Goal: Task Accomplishment & Management: Manage account settings

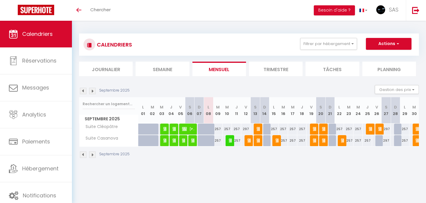
click at [188, 128] on span "[PERSON_NAME]" at bounding box center [188, 128] width 13 height 11
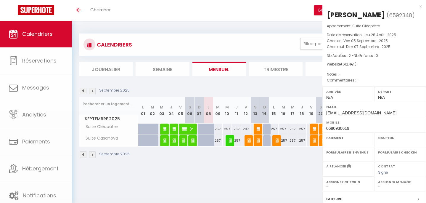
select select "OK"
select select "0"
select select "1"
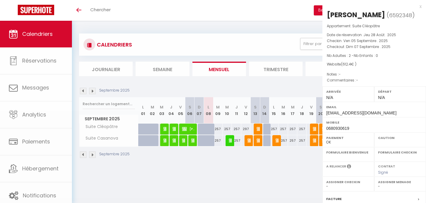
select select
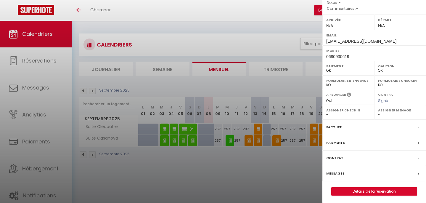
scroll to position [71, 0]
click at [335, 172] on label "Messages" at bounding box center [335, 173] width 18 height 6
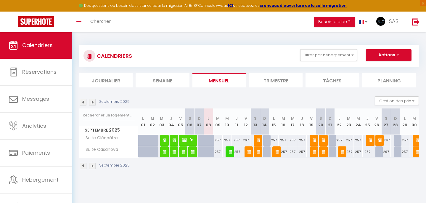
click at [230, 154] on span "[PERSON_NAME]" at bounding box center [230, 151] width 3 height 11
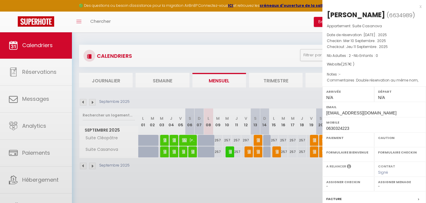
select select "OK"
select select "0"
select select "1"
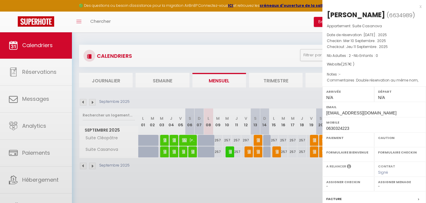
select select
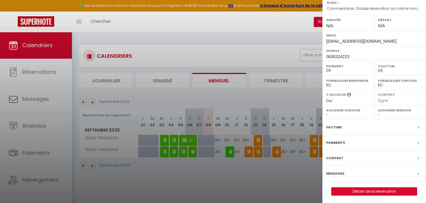
scroll to position [71, 0]
click at [206, 166] on div at bounding box center [213, 101] width 426 height 203
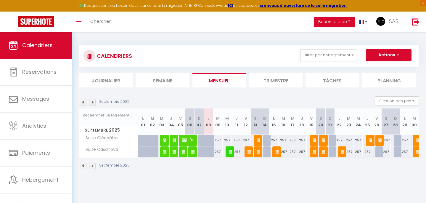
click at [189, 141] on span "Thomas Taisne" at bounding box center [188, 139] width 13 height 11
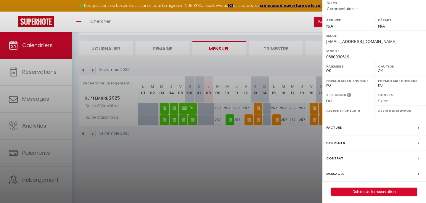
scroll to position [32, 0]
click at [383, 188] on link "Détails de la réservation" at bounding box center [373, 192] width 85 height 8
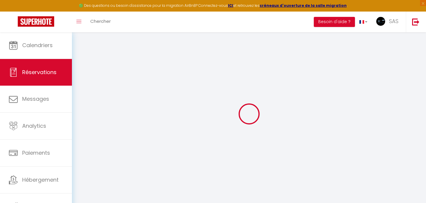
select select
checkbox input "false"
type input "18.4"
select select
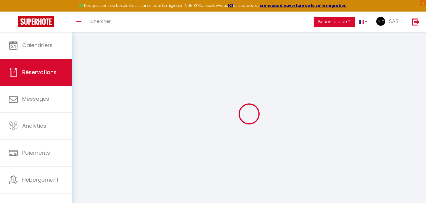
select select
checkbox input "false"
select select
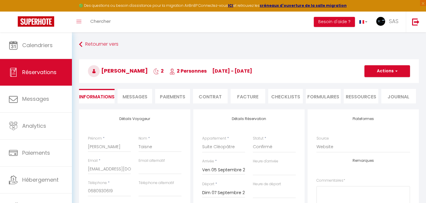
click at [126, 98] on span "Messages" at bounding box center [135, 96] width 25 height 7
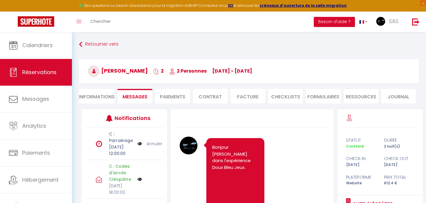
scroll to position [5, 0]
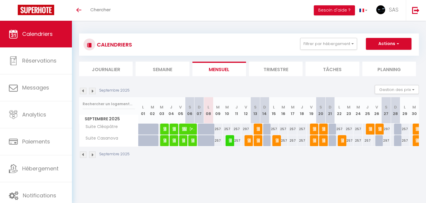
click at [231, 143] on span "Bahadir Akinci" at bounding box center [230, 140] width 3 height 11
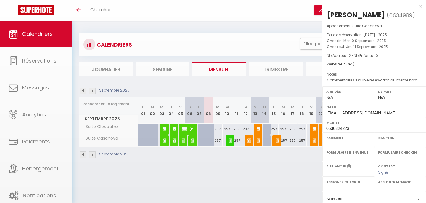
select select "OK"
select select "0"
select select "1"
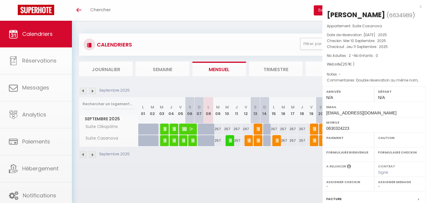
select select
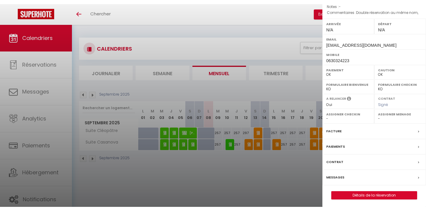
scroll to position [71, 0]
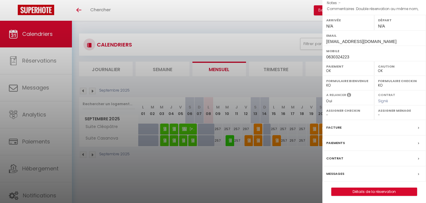
click at [336, 158] on label "Contrat" at bounding box center [334, 158] width 17 height 6
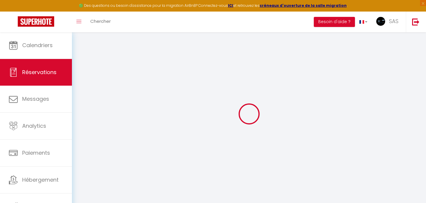
select select
checkbox input "false"
select select
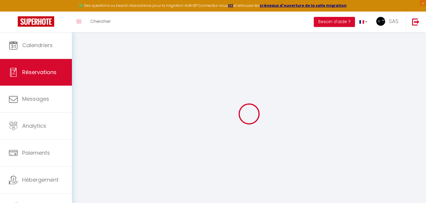
checkbox input "false"
type textarea "Double réservation au même nom,"
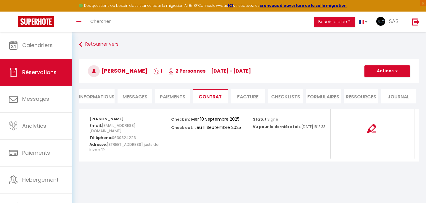
click at [393, 70] on button "Actions" at bounding box center [387, 71] width 46 height 12
click at [373, 82] on link "Voir le contrat" at bounding box center [383, 84] width 50 height 8
click at [101, 42] on link "Retourner vers" at bounding box center [249, 44] width 340 height 11
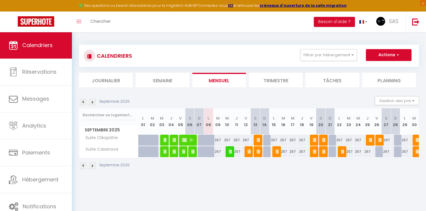
click at [232, 152] on img at bounding box center [231, 151] width 5 height 5
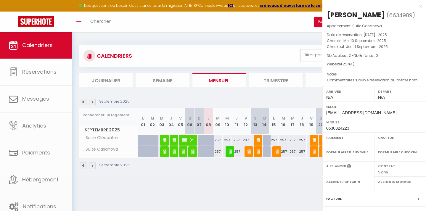
select select "OK"
select select "0"
select select "1"
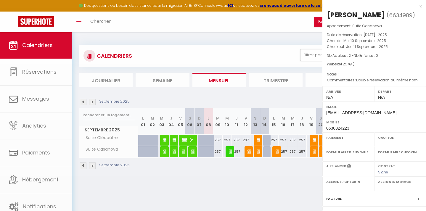
select select
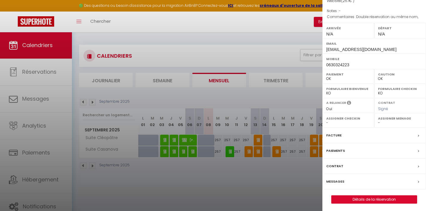
scroll to position [63, 0]
click at [335, 163] on label "Contrat" at bounding box center [334, 166] width 17 height 6
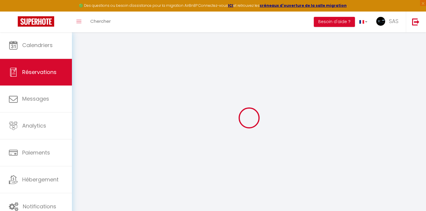
select select
checkbox input "false"
select select
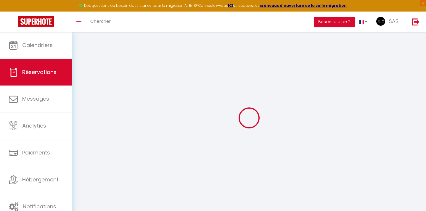
checkbox input "false"
type textarea "Double réservation au même nom,"
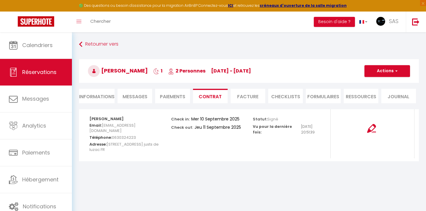
click at [386, 68] on button "Actions" at bounding box center [387, 71] width 46 height 12
click at [379, 84] on link "Voir le contrat" at bounding box center [383, 84] width 50 height 8
click at [140, 96] on span "Messages" at bounding box center [135, 96] width 25 height 7
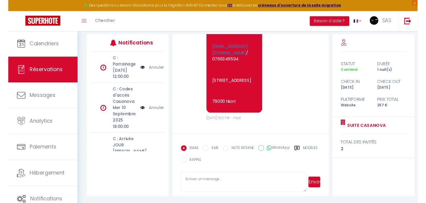
scroll to position [4689, 0]
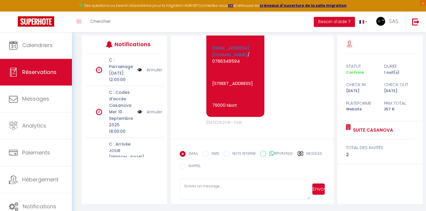
click at [209, 188] on textarea at bounding box center [245, 189] width 130 height 21
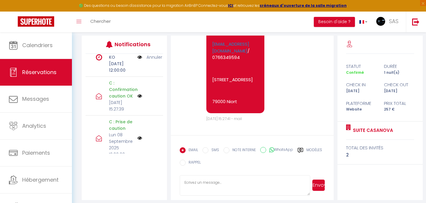
scroll to position [191, 0]
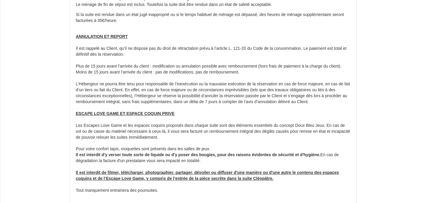
scroll to position [997, 0]
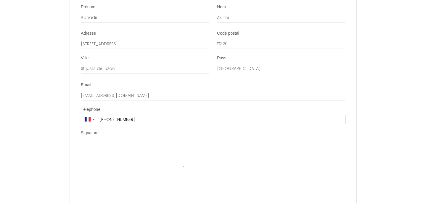
scroll to position [1947, 0]
